Goal: Task Accomplishment & Management: Manage account settings

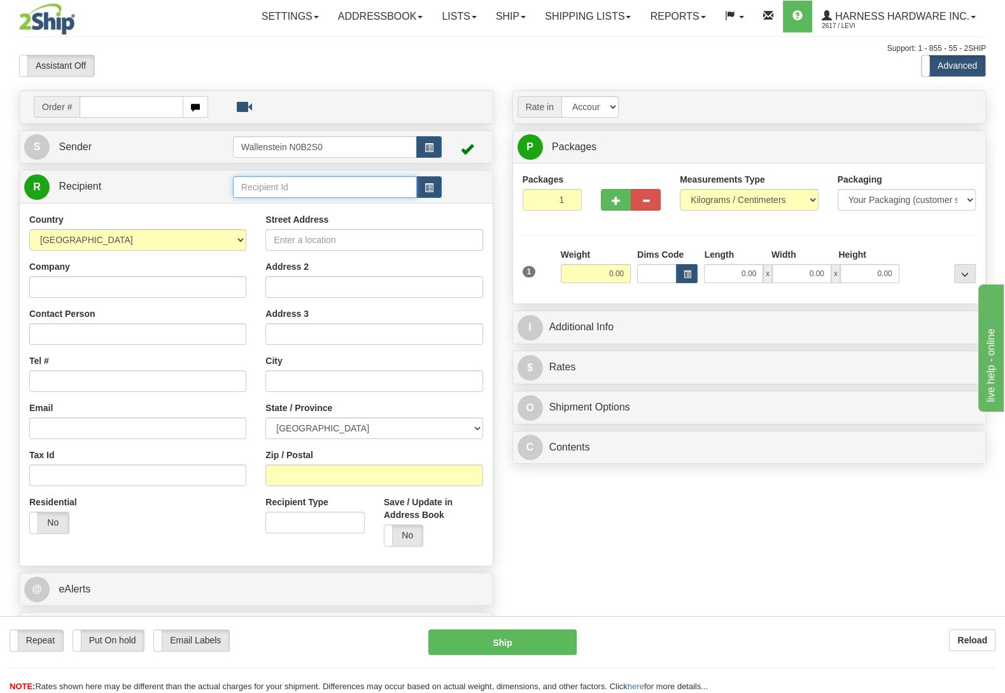
click at [309, 185] on input "text" at bounding box center [325, 187] width 184 height 22
type input "steb"
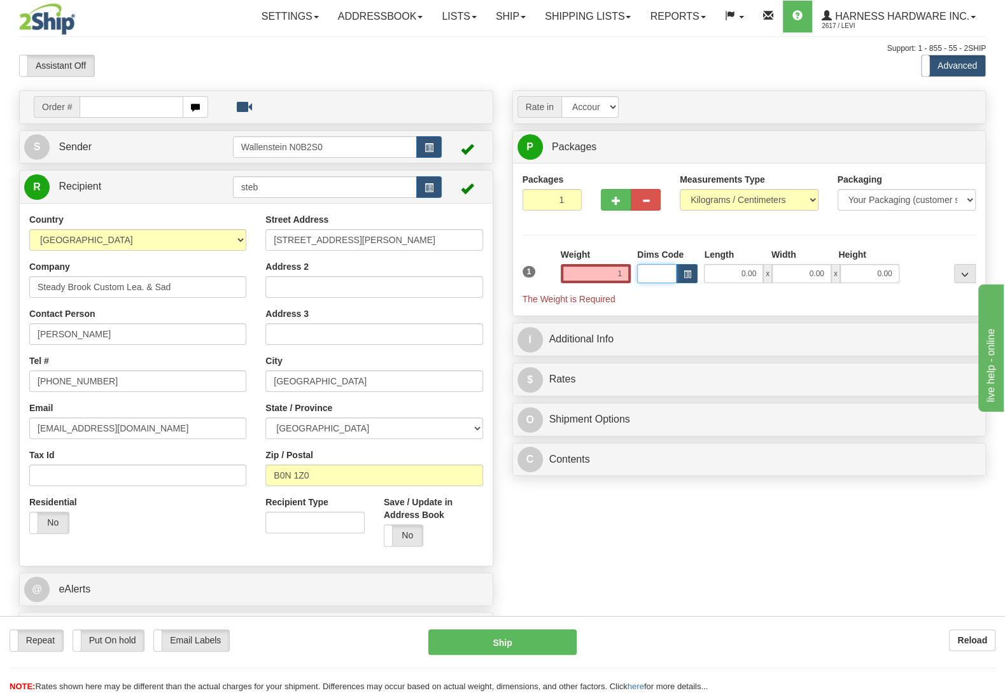
type input "1.00"
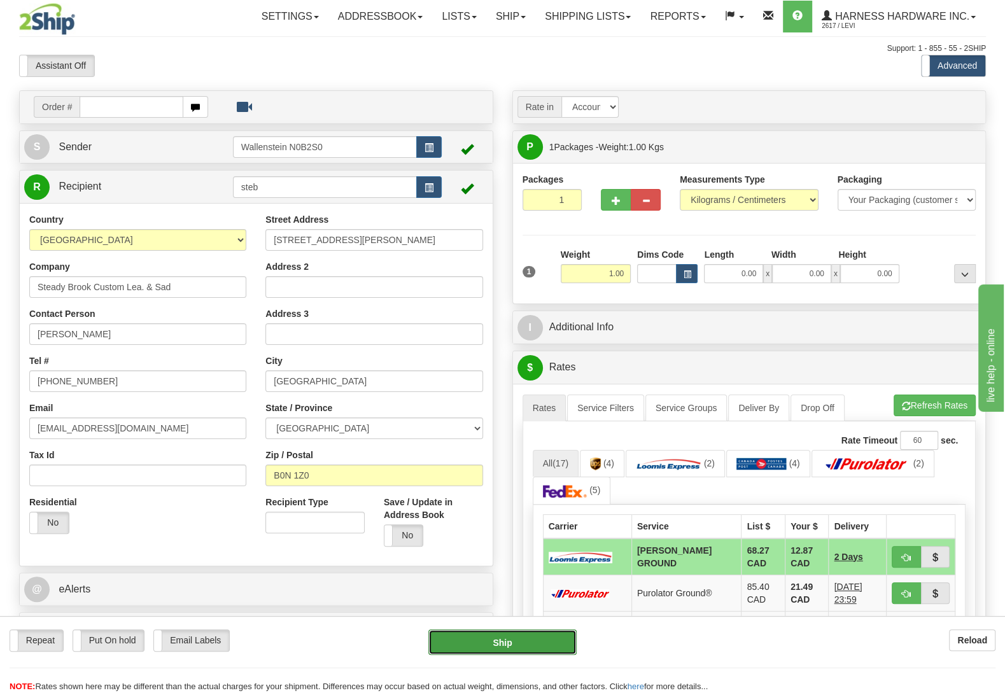
click at [522, 648] on button "Ship" at bounding box center [502, 641] width 148 height 25
type input "DD"
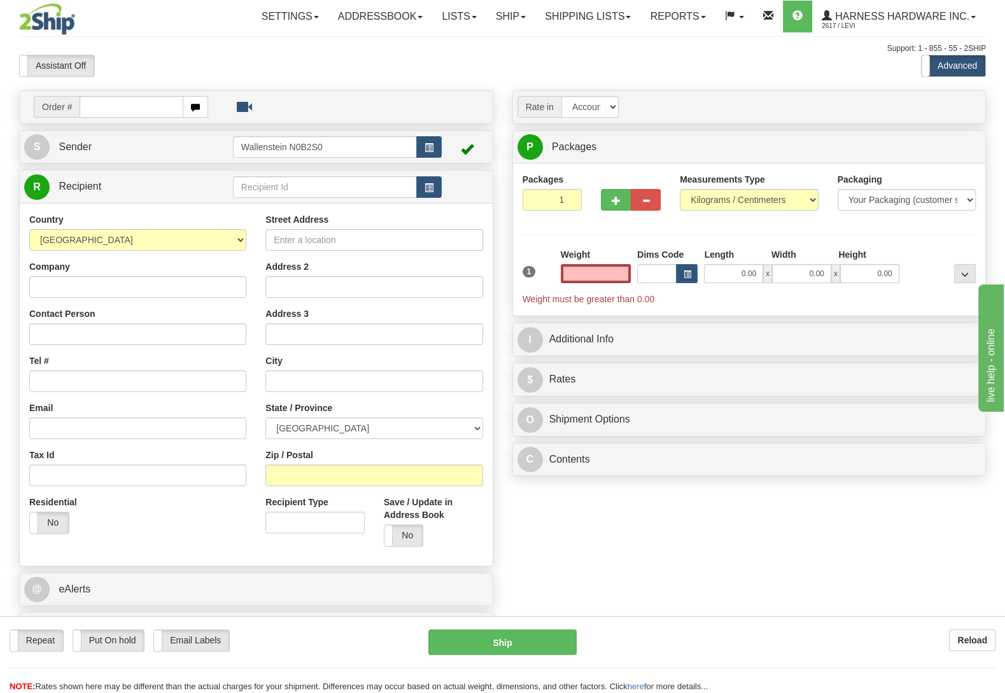
type input "0.00"
click at [291, 181] on input "text" at bounding box center [325, 187] width 184 height 22
type input "v"
type input "bric"
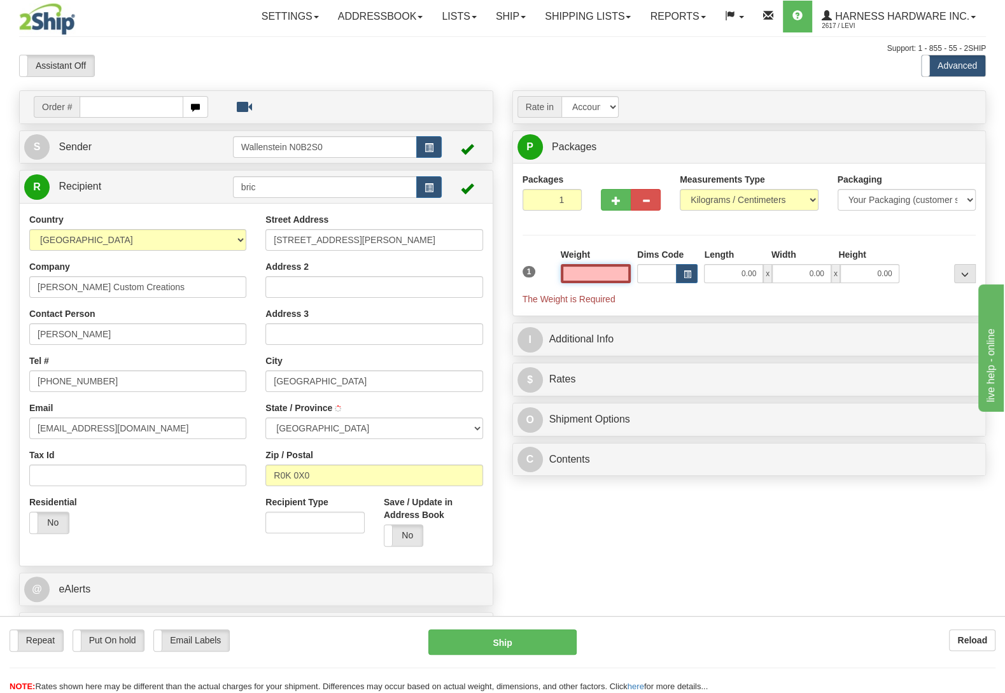
type input "GLENBORO"
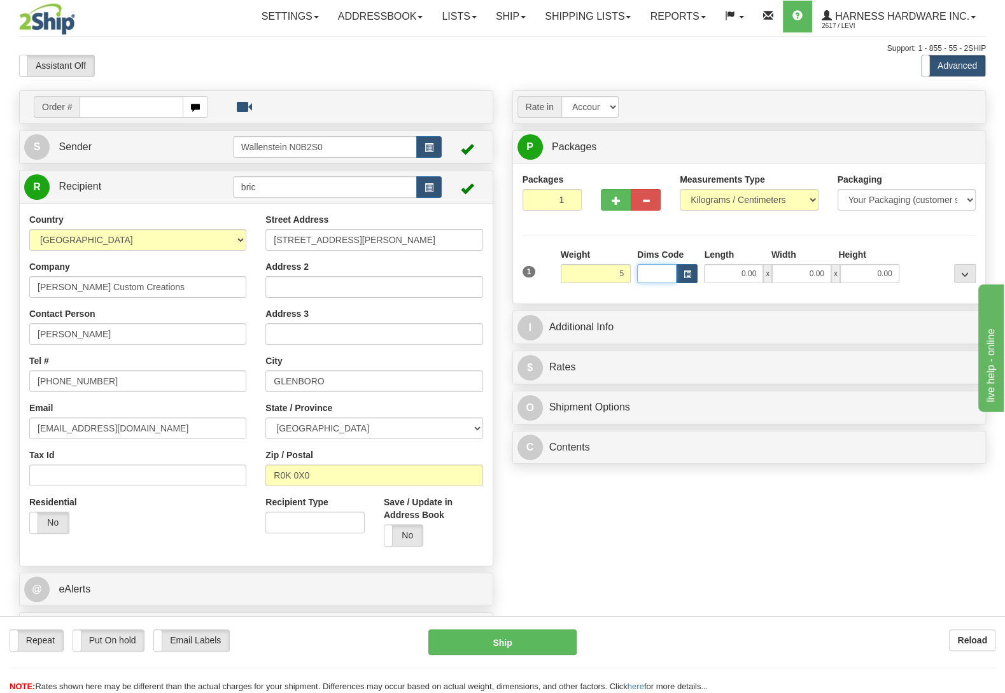
type input "5.00"
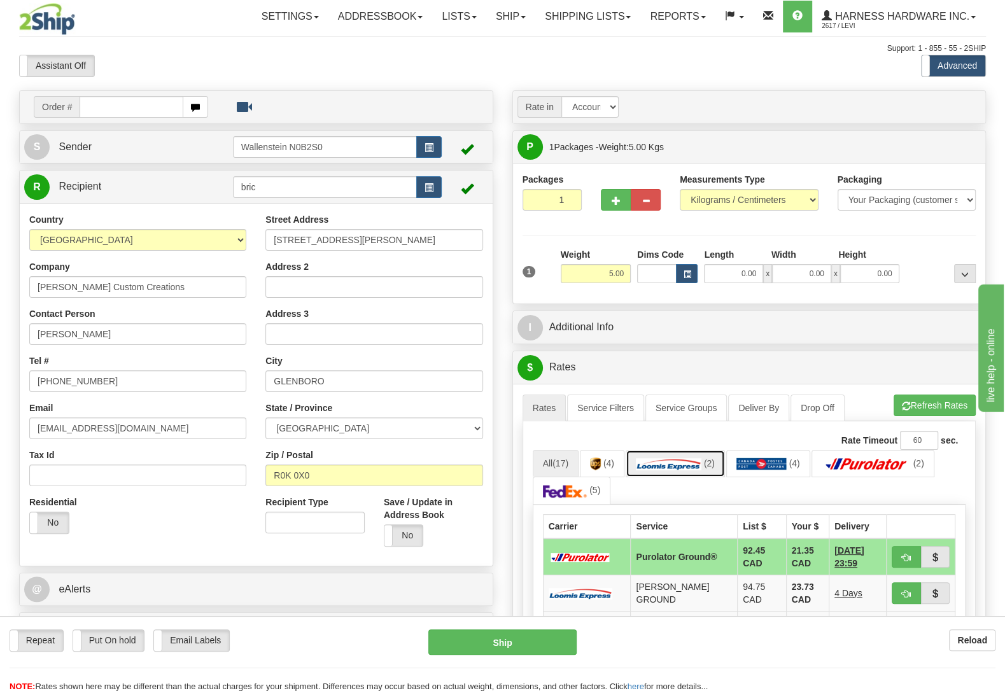
click at [707, 477] on link "(2)" at bounding box center [675, 463] width 99 height 27
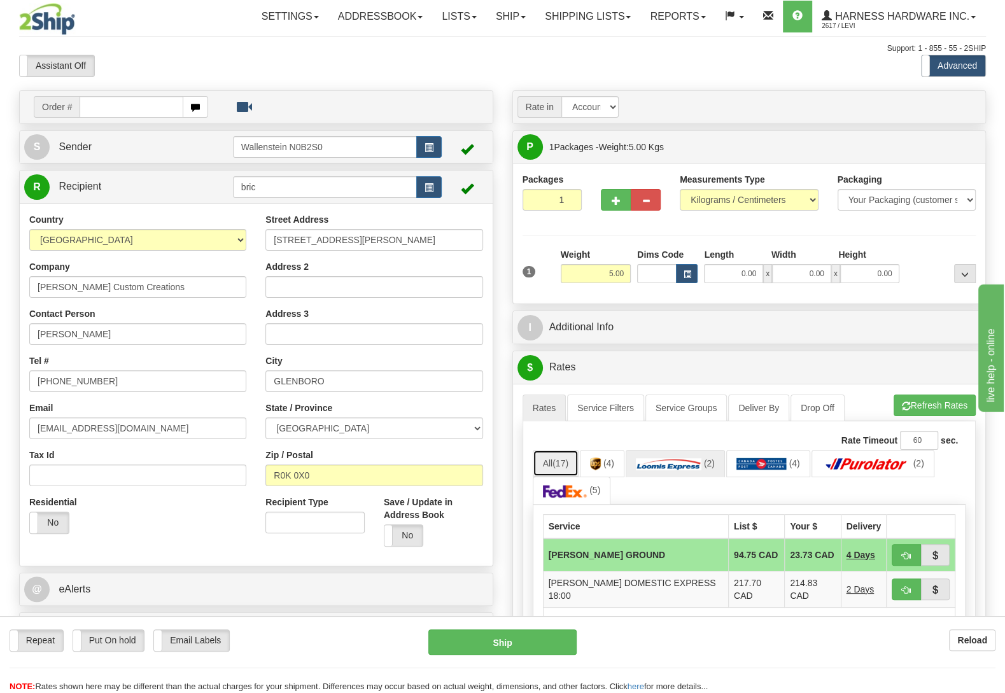
click at [559, 465] on span "(17)" at bounding box center [560, 463] width 16 height 10
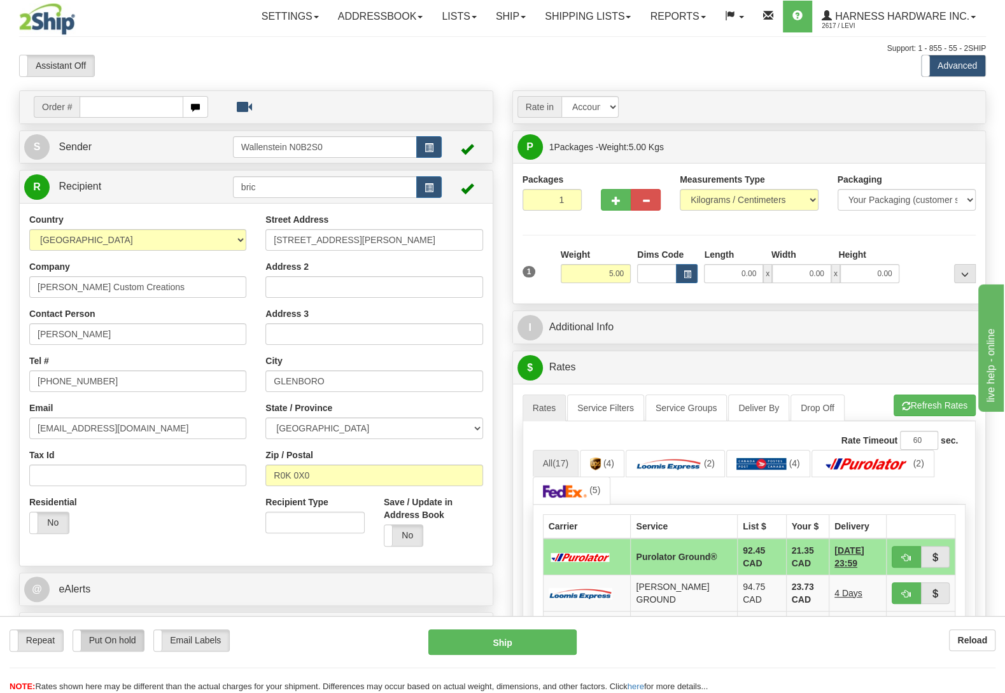
click at [104, 643] on label "Put On hold" at bounding box center [108, 640] width 71 height 21
click at [496, 640] on button "Hold" at bounding box center [502, 641] width 148 height 25
type input "260"
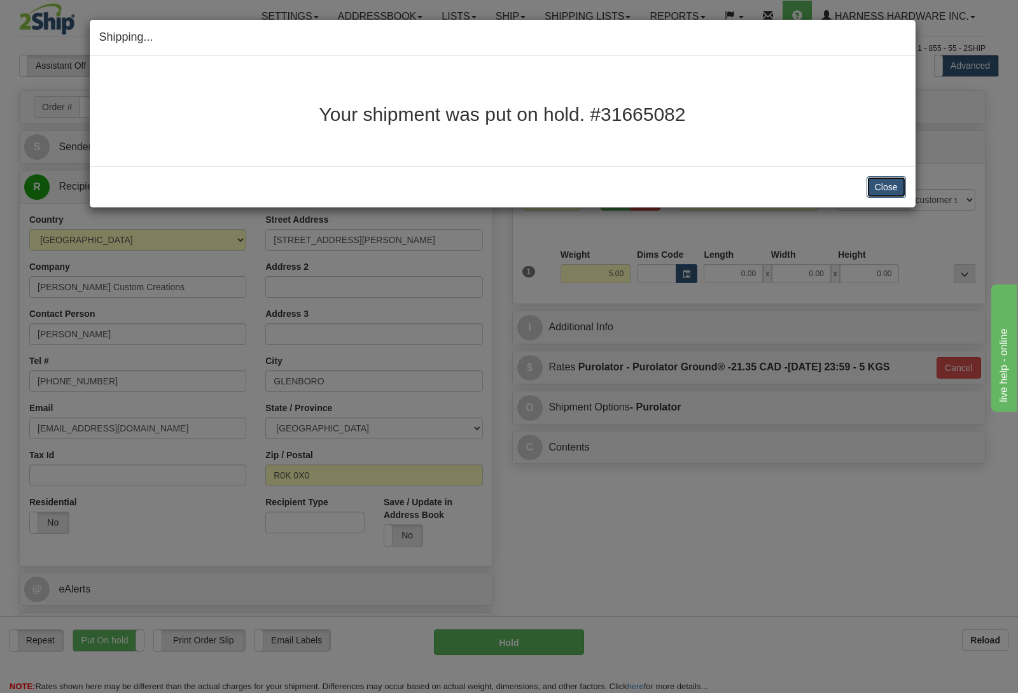
click at [890, 185] on button "Close" at bounding box center [886, 187] width 39 height 22
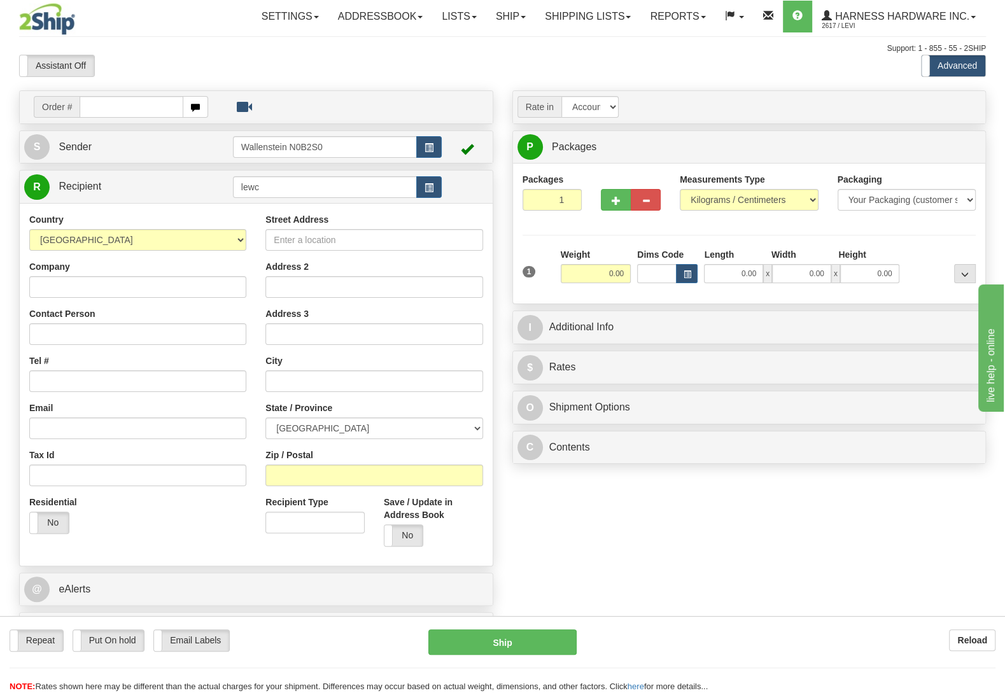
type input "lewc"
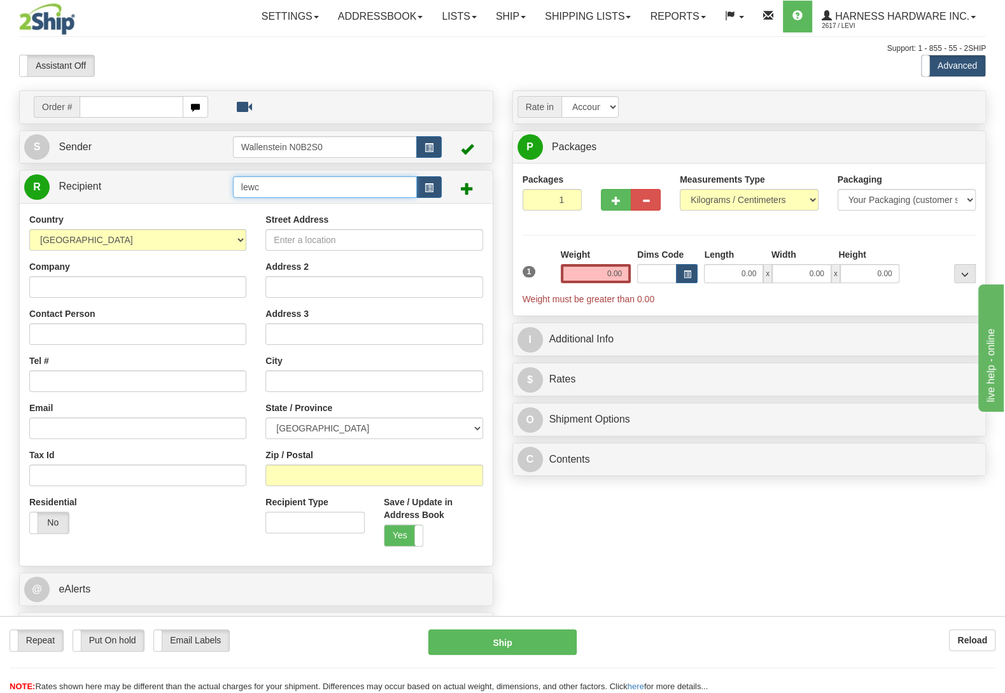
click at [306, 185] on input "lewc" at bounding box center [325, 187] width 184 height 22
type input "l"
type input "LEWC"
click at [71, 285] on input "Company" at bounding box center [137, 287] width 217 height 22
paste input "Lewis & Clark Collar Co."
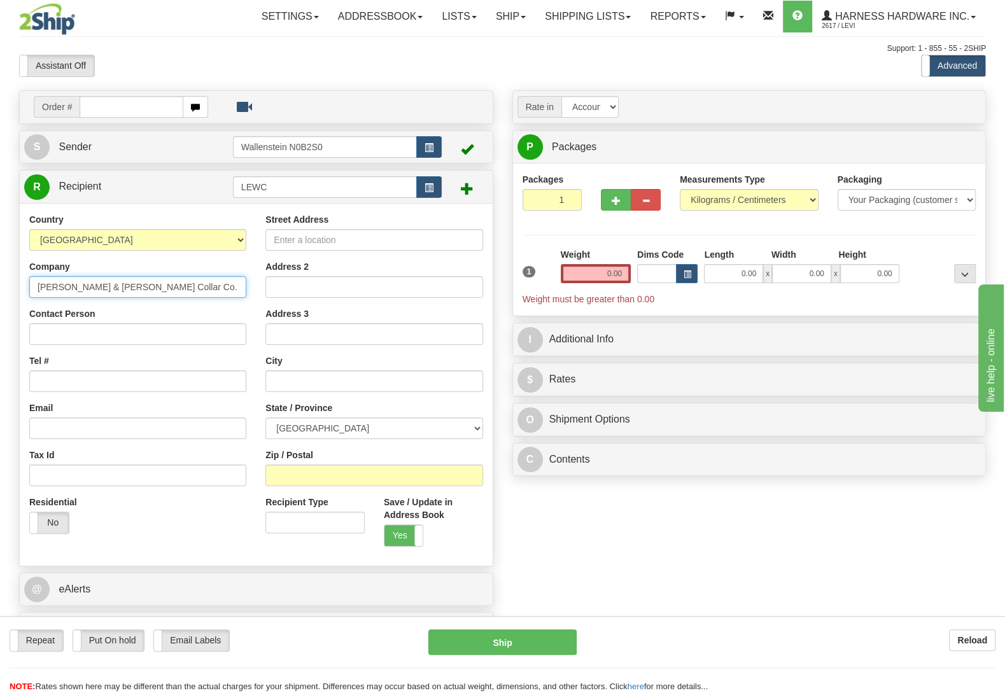
type input "Lewis & Clark Collar Co."
click at [111, 337] on input "Contact Person" at bounding box center [137, 334] width 217 height 22
paste input "Kaitlyn Kitchen"
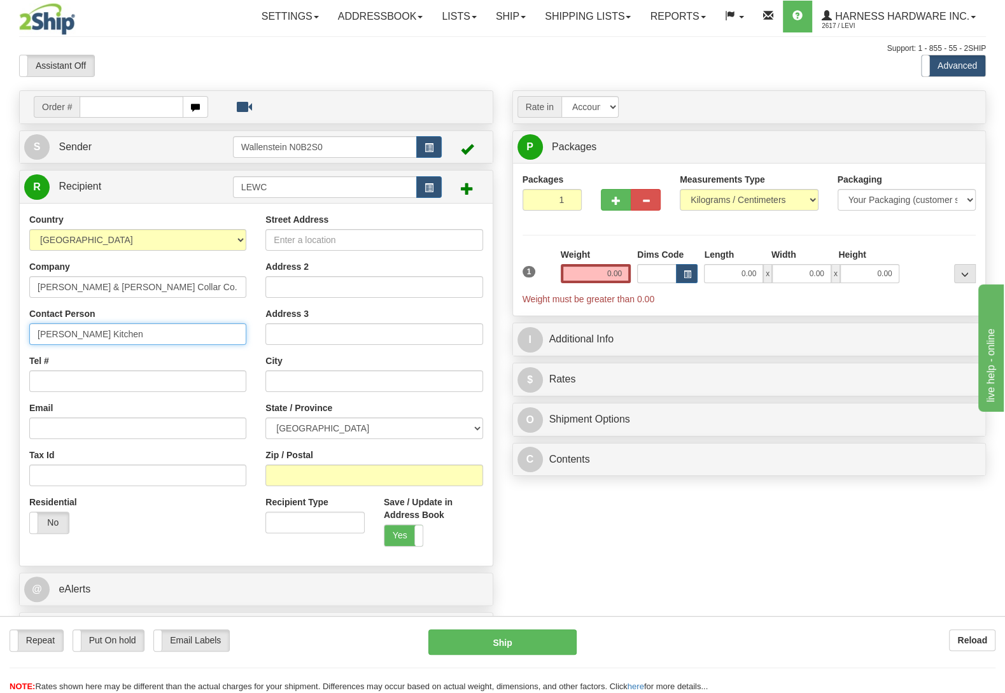
type input "Kaitlyn Kitchen"
click at [67, 375] on input "Tel #" at bounding box center [137, 381] width 217 height 22
paste input "(204) 770-9758"
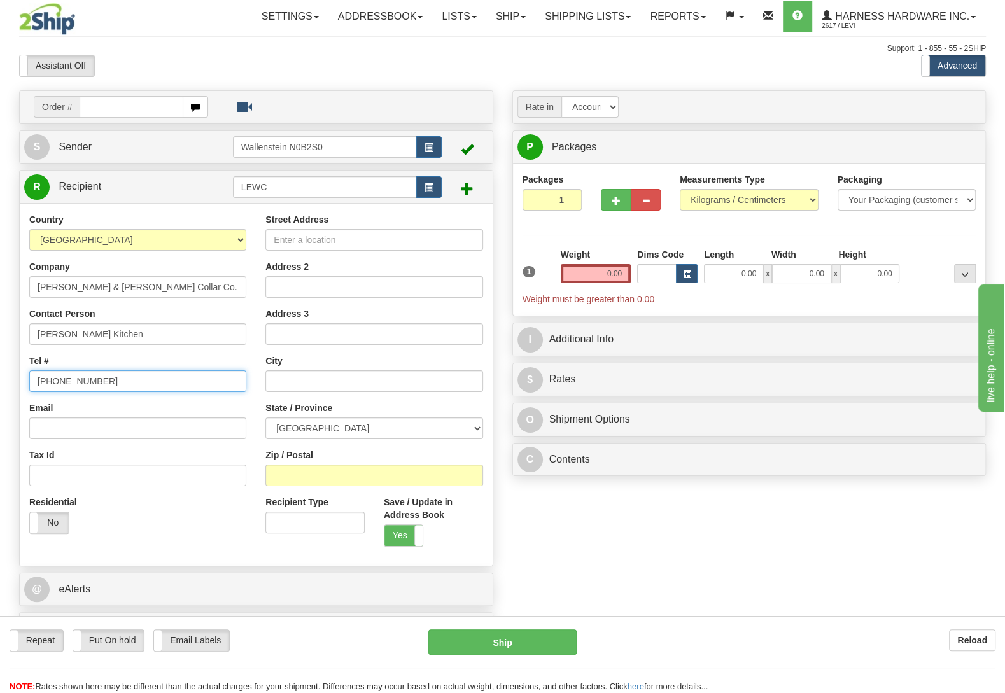
type input "(204) 770-9758"
click at [478, 241] on input "Street Address" at bounding box center [373, 240] width 217 height 22
paste input "65 Forbes Rd"
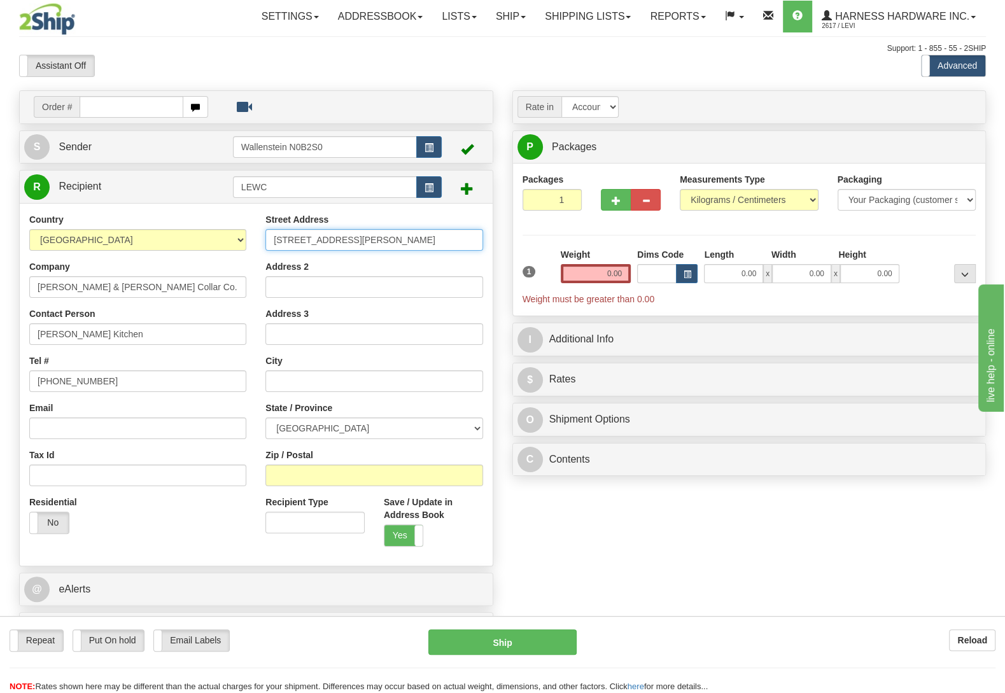
type input "65 Forbes Rd"
click at [298, 477] on input "Zip / Postal" at bounding box center [373, 476] width 217 height 22
paste input "R2N 4A8"
type input "R2N 4A8"
type input "WINNIPEG"
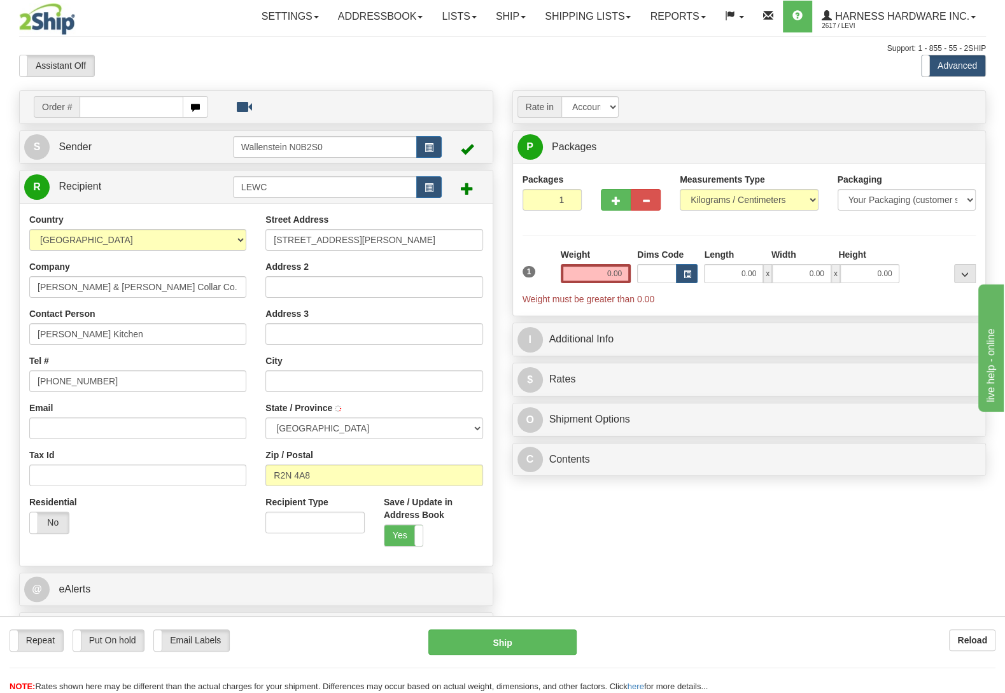
select select "MB"
click at [73, 433] on input "Email" at bounding box center [137, 428] width 217 height 22
paste input "lewisandclarkcollarco@gmail.com"
type input "[EMAIL_ADDRESS][DOMAIN_NAME]"
click at [601, 280] on input "0.00" at bounding box center [596, 273] width 70 height 19
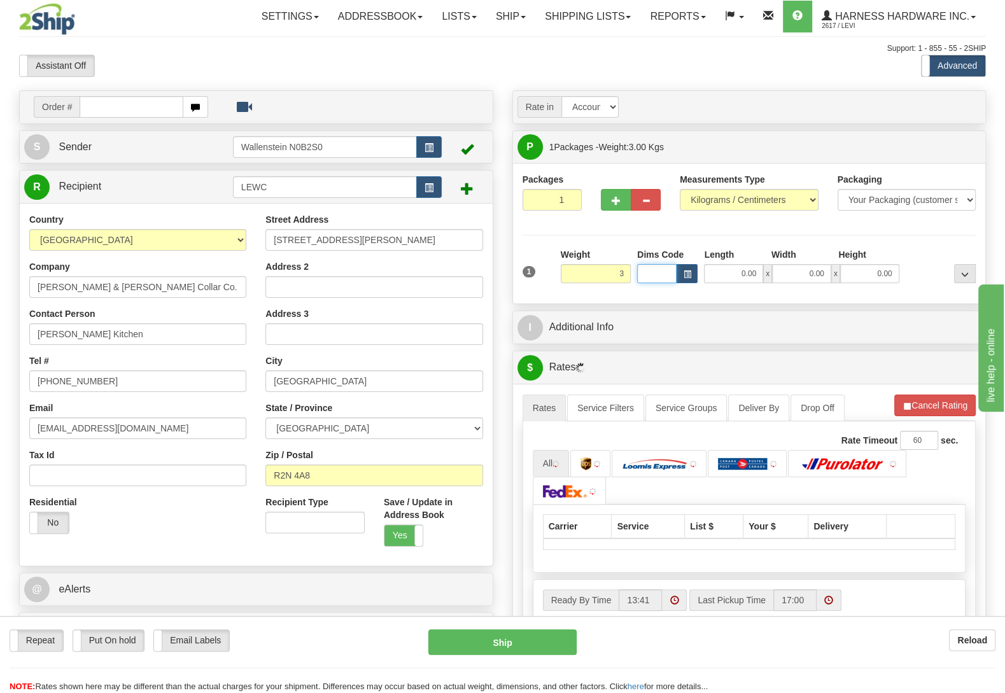
type input "3.00"
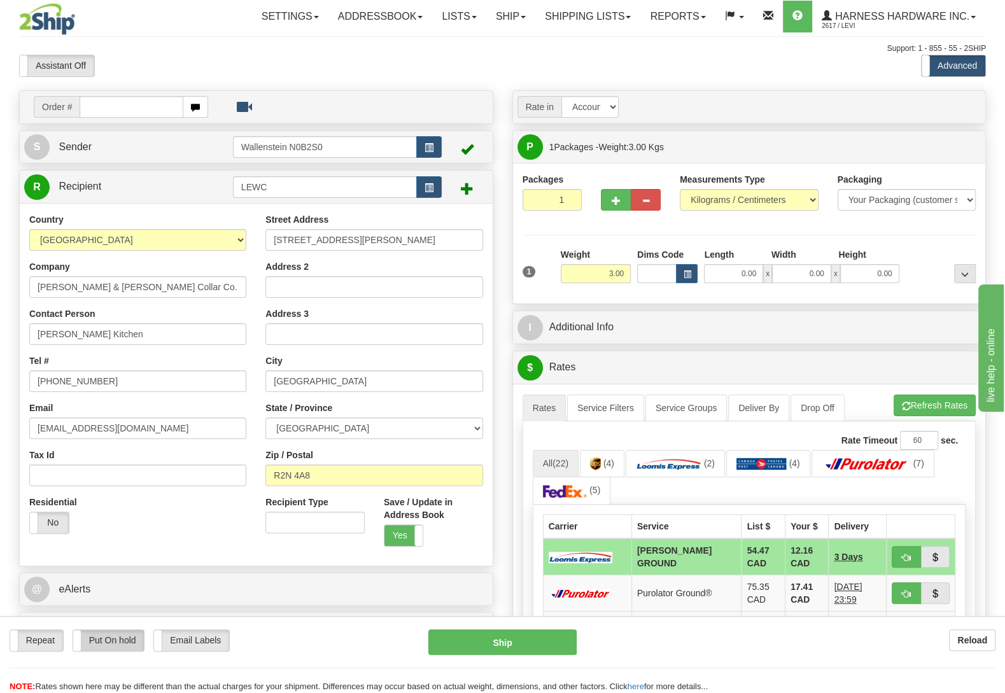
click at [123, 634] on label "Put On hold" at bounding box center [108, 640] width 71 height 21
click at [496, 641] on button "Hold" at bounding box center [502, 641] width 148 height 25
type input "DD"
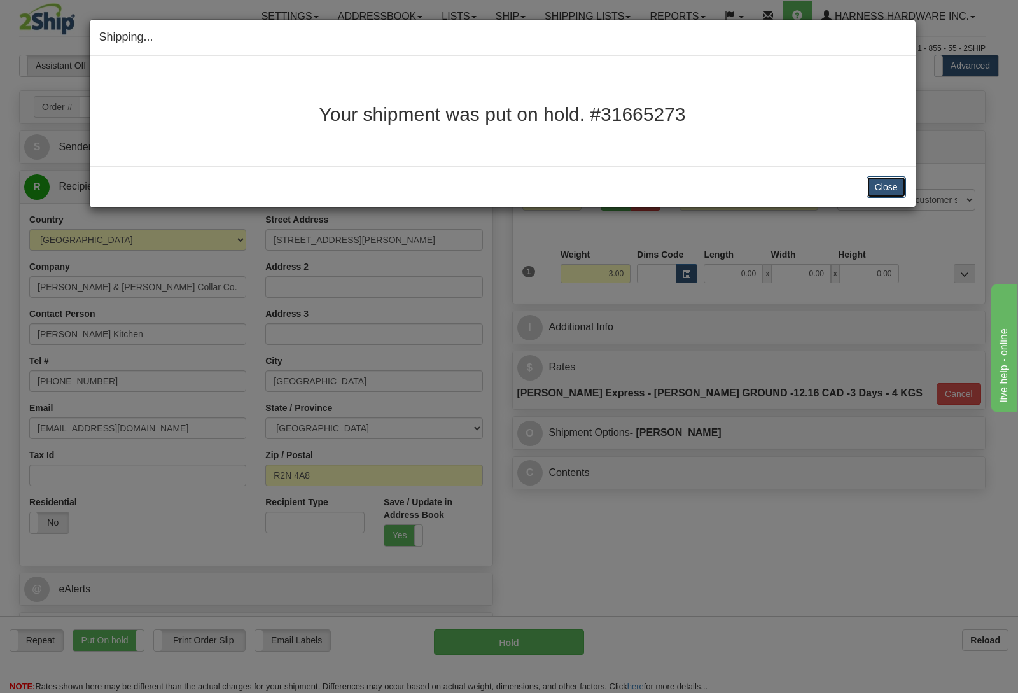
click at [880, 187] on button "Close" at bounding box center [886, 187] width 39 height 22
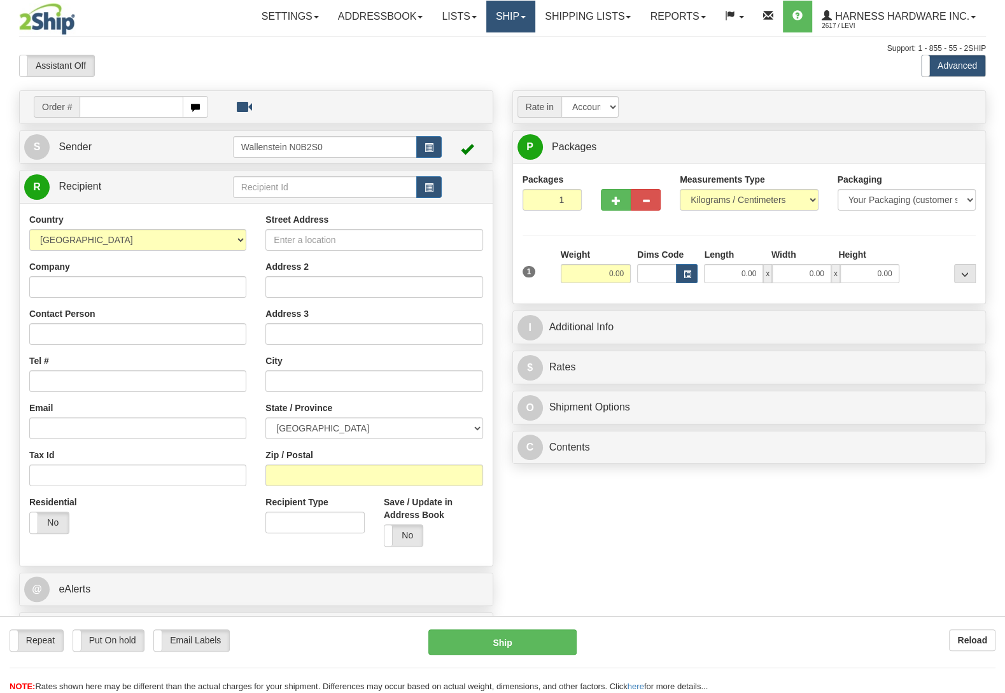
click at [503, 18] on link "Ship" at bounding box center [510, 17] width 49 height 32
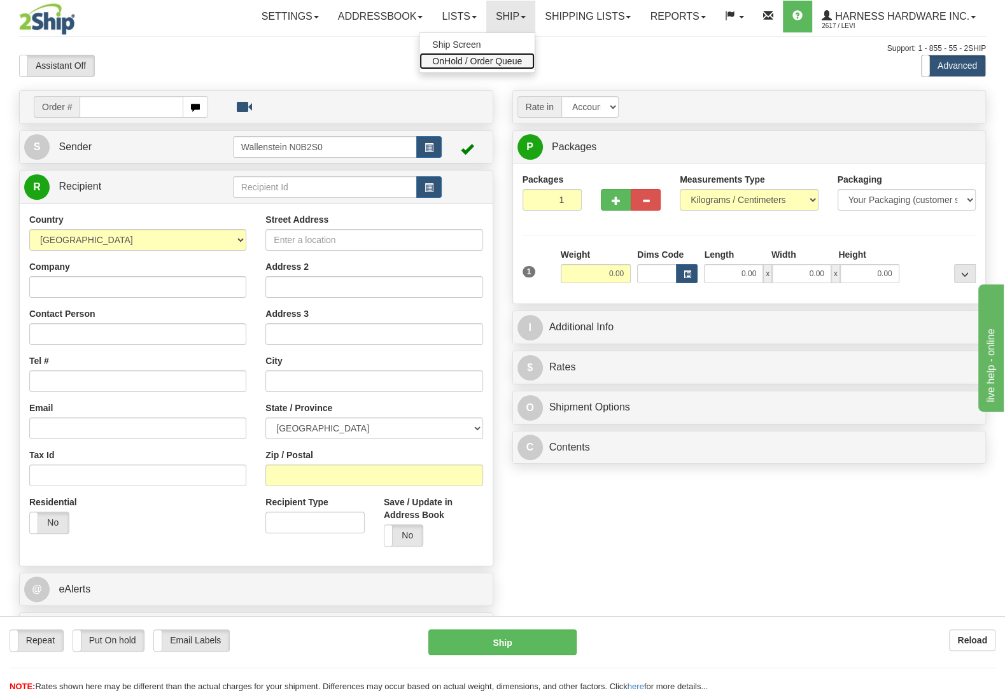
click at [505, 60] on span "OnHold / Order Queue" at bounding box center [477, 61] width 90 height 10
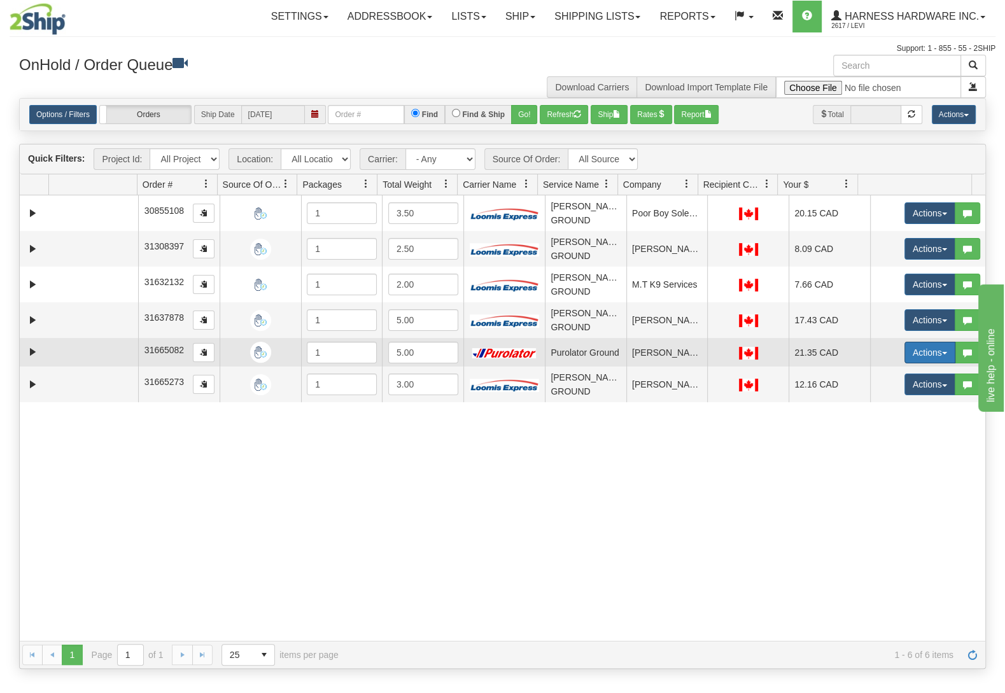
click at [909, 344] on button "Actions" at bounding box center [929, 353] width 51 height 22
click at [874, 426] on span "Ship" at bounding box center [878, 426] width 27 height 10
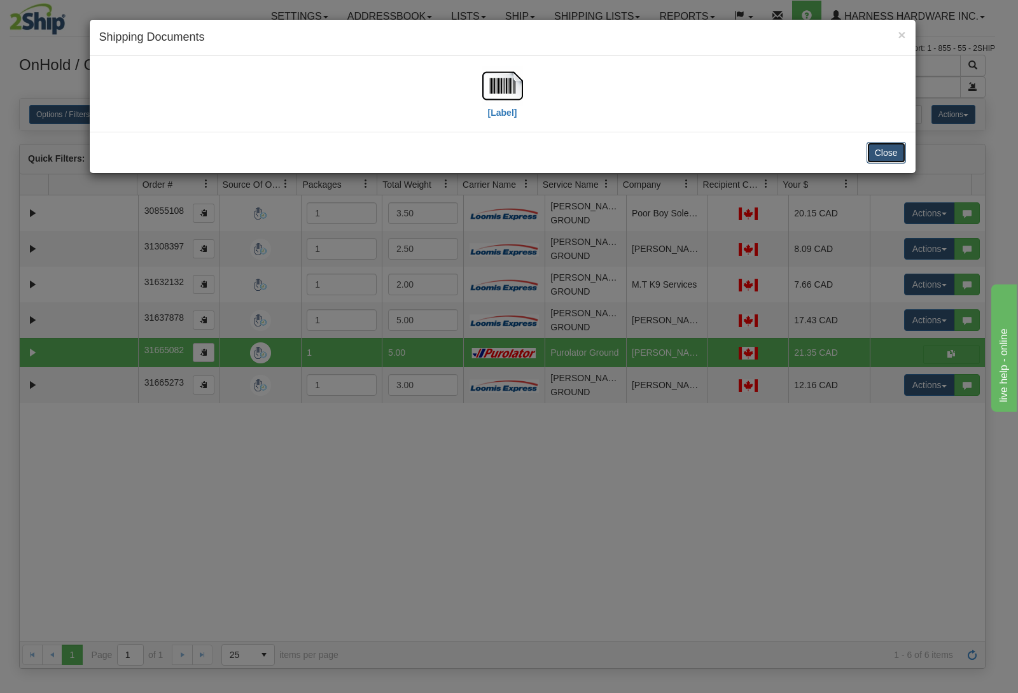
click at [885, 146] on button "Close" at bounding box center [886, 153] width 39 height 22
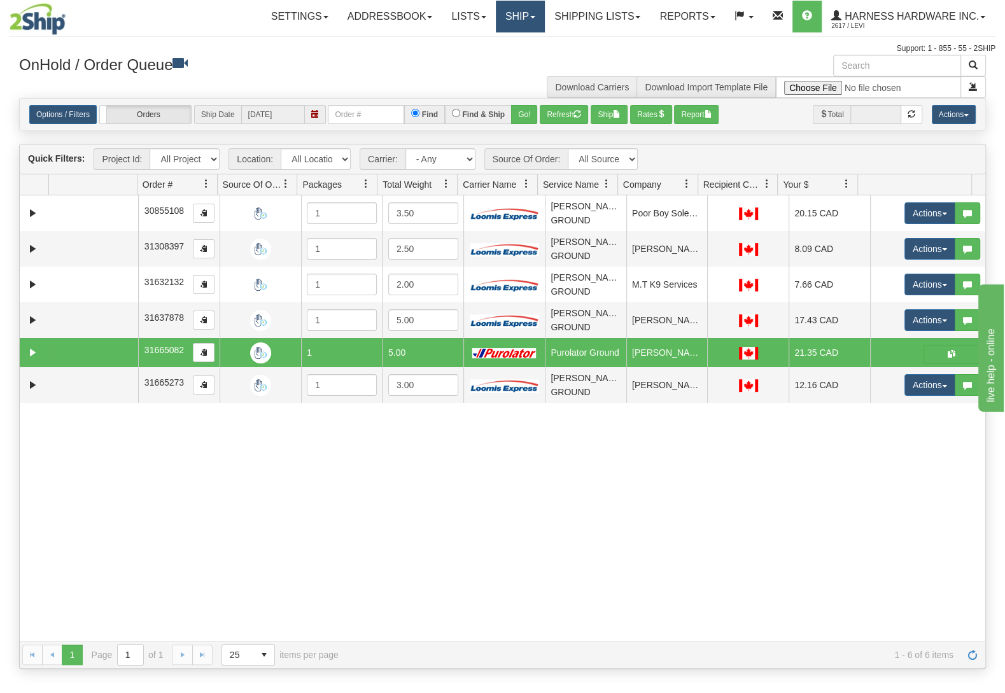
click at [511, 17] on link "Ship" at bounding box center [520, 17] width 49 height 32
click at [496, 38] on link "Ship Screen" at bounding box center [486, 44] width 115 height 17
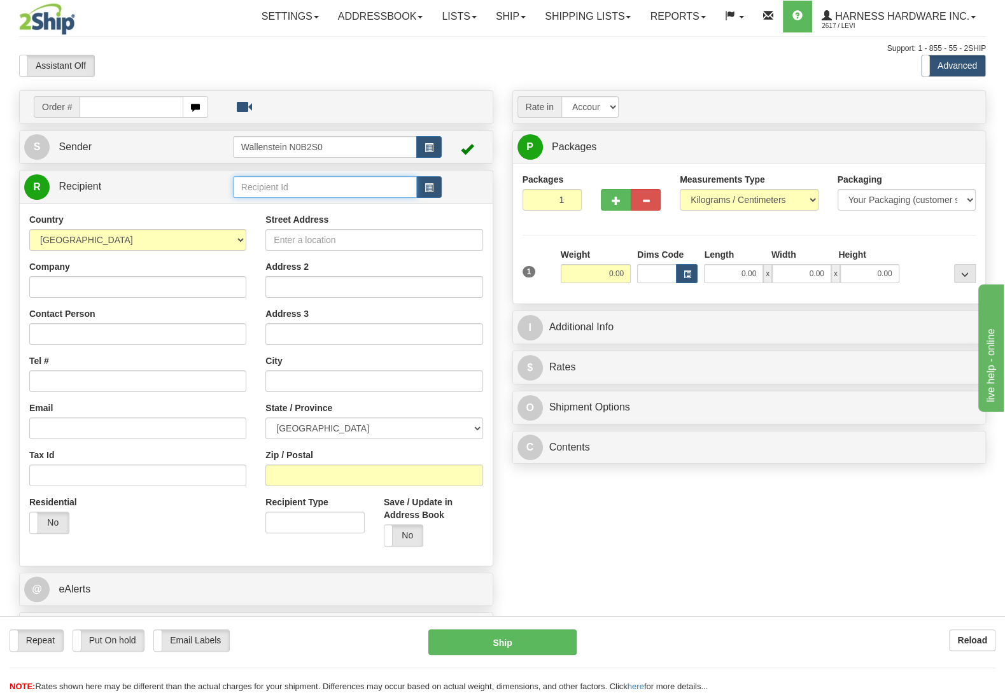
click at [269, 190] on input "text" at bounding box center [325, 187] width 184 height 22
paste input "Fitzy"
type input "Fitzy"
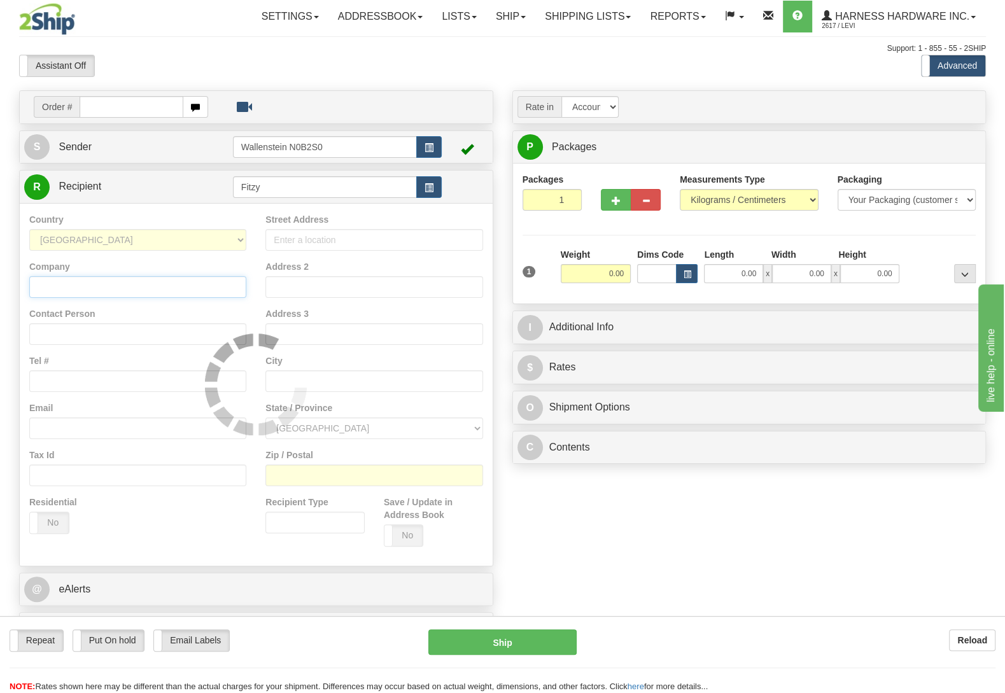
click at [52, 287] on input "Company" at bounding box center [137, 287] width 217 height 22
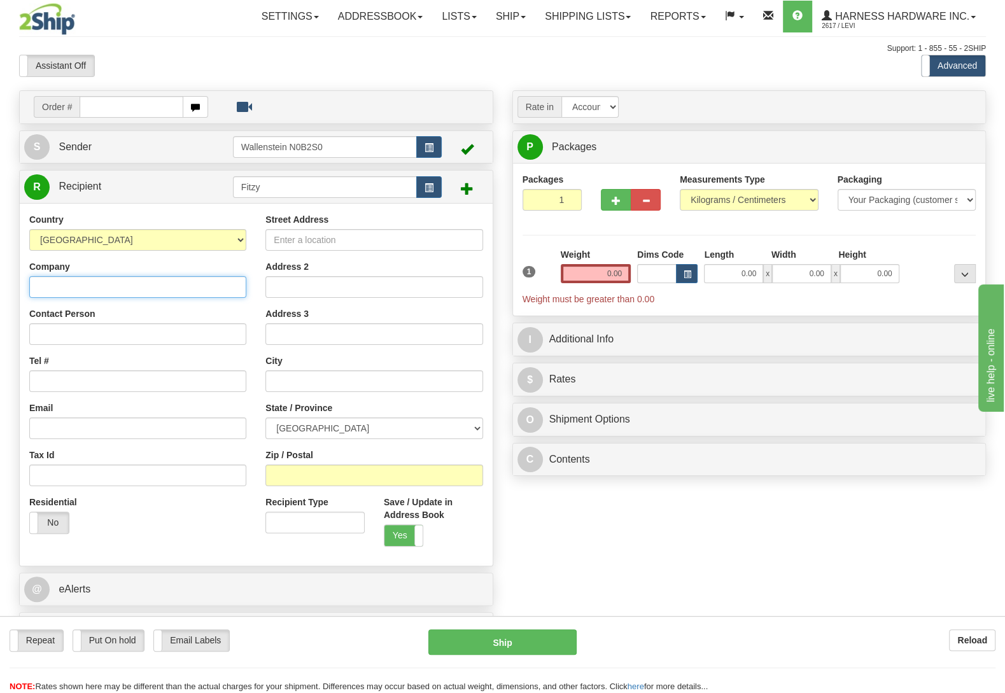
paste input "Fitzy"
type input "Fitzy"
click at [128, 333] on input "Contact Person" at bounding box center [137, 334] width 217 height 22
paste input "[PERSON_NAME]"
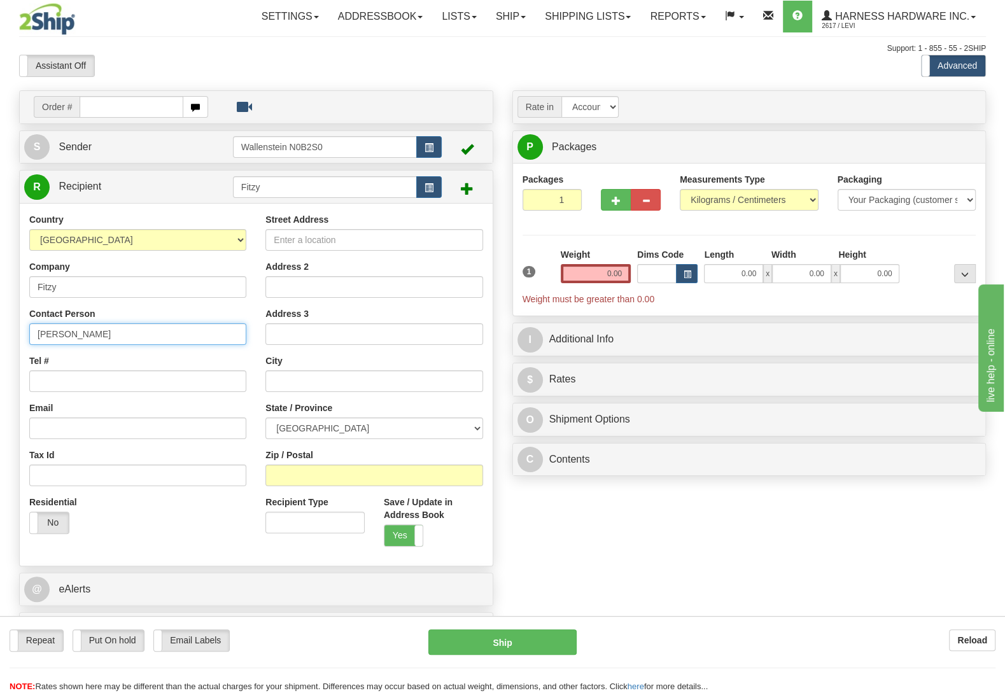
type input "[PERSON_NAME]"
click at [83, 388] on input "Tel #" at bounding box center [137, 381] width 217 height 22
paste input "[PHONE_NUMBER]"
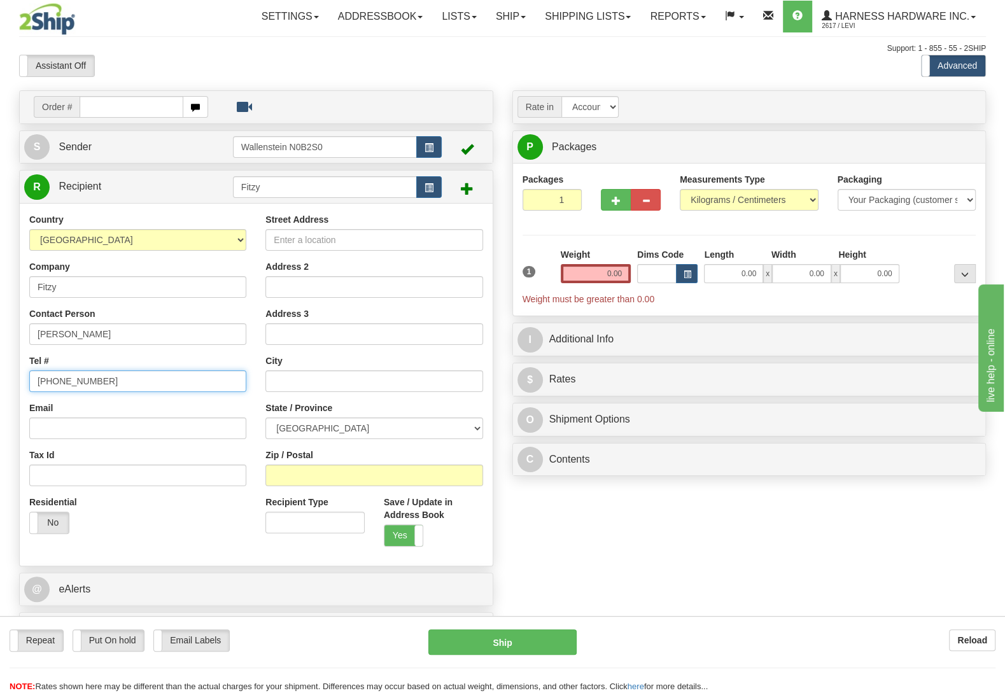
type input "[PHONE_NUMBER]"
click at [302, 242] on input "Street Address" at bounding box center [373, 240] width 217 height 22
paste input "[STREET_ADDRESS][PERSON_NAME]"
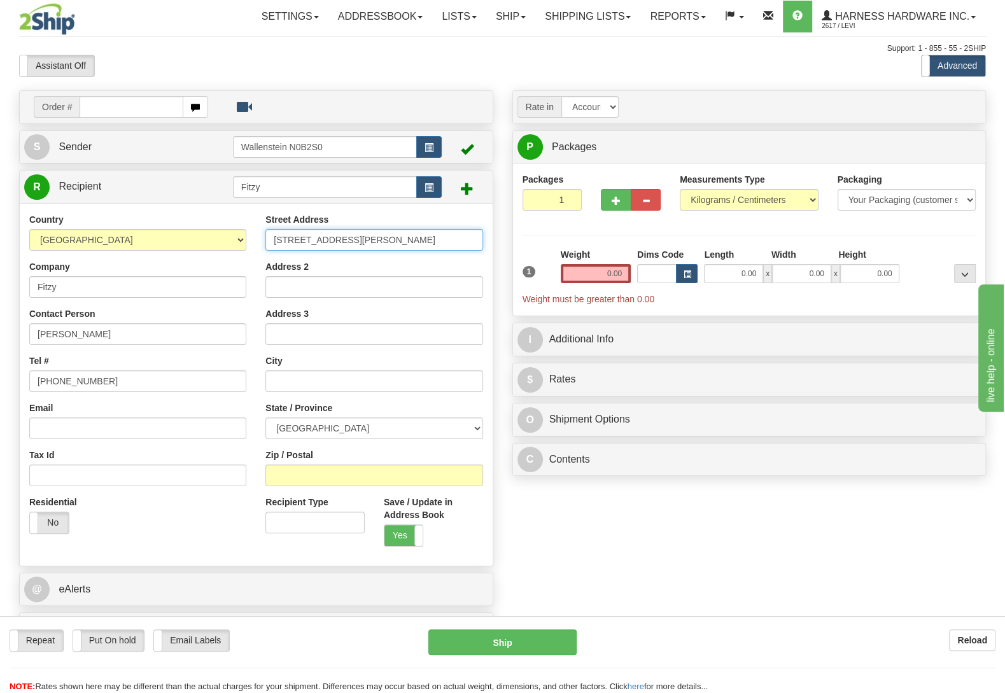
type input "[STREET_ADDRESS][PERSON_NAME]"
click at [281, 382] on input "text" at bounding box center [373, 381] width 217 height 22
click at [290, 473] on input "Zip / Postal" at bounding box center [373, 476] width 217 height 22
paste input "M6N 5G4"
type input "M6N 5G4"
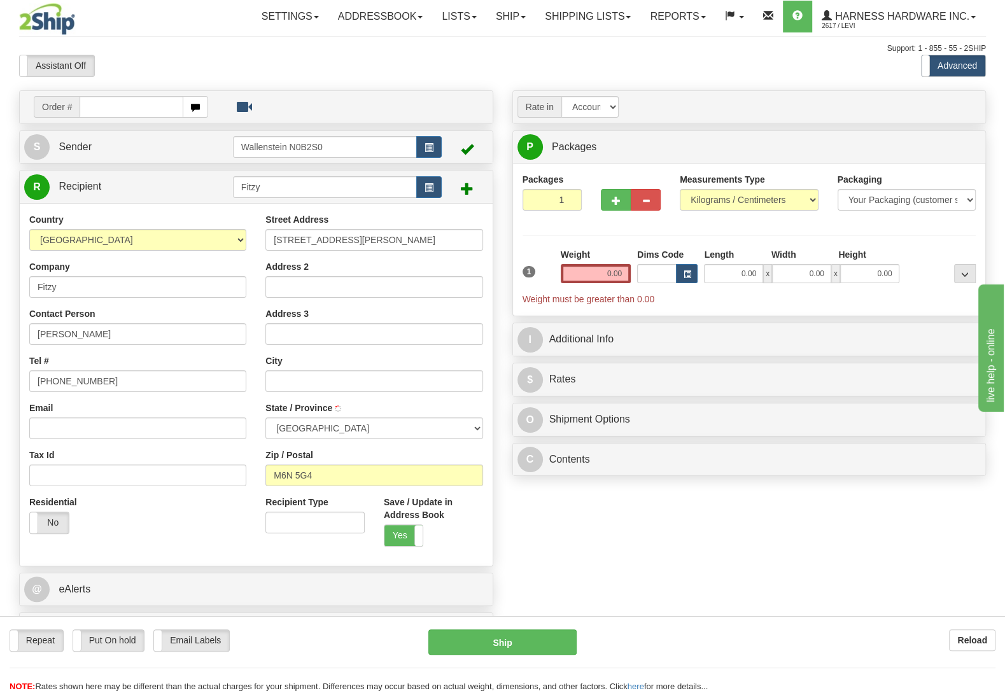
type input "[GEOGRAPHIC_DATA]"
select select "ON"
click at [53, 431] on input "Email" at bounding box center [137, 428] width 217 height 22
paste input "[PERSON_NAME][EMAIL_ADDRESS][DOMAIN_NAME]"
type input "[PERSON_NAME][EMAIL_ADDRESS][DOMAIN_NAME]"
